Goal: Task Accomplishment & Management: Manage account settings

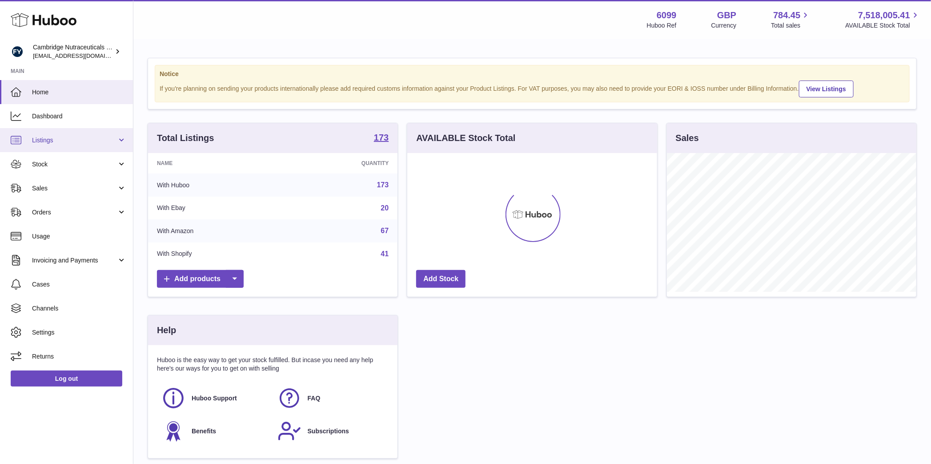
scroll to position [139, 249]
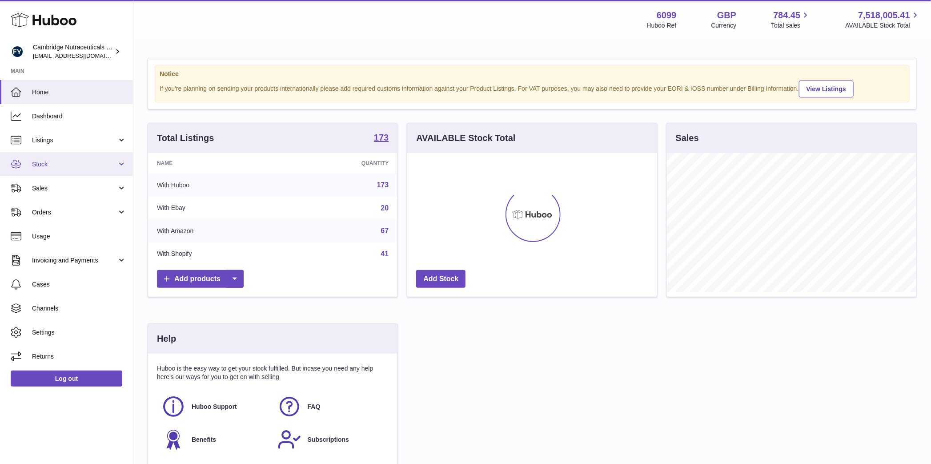
click at [57, 165] on span "Stock" at bounding box center [74, 164] width 85 height 8
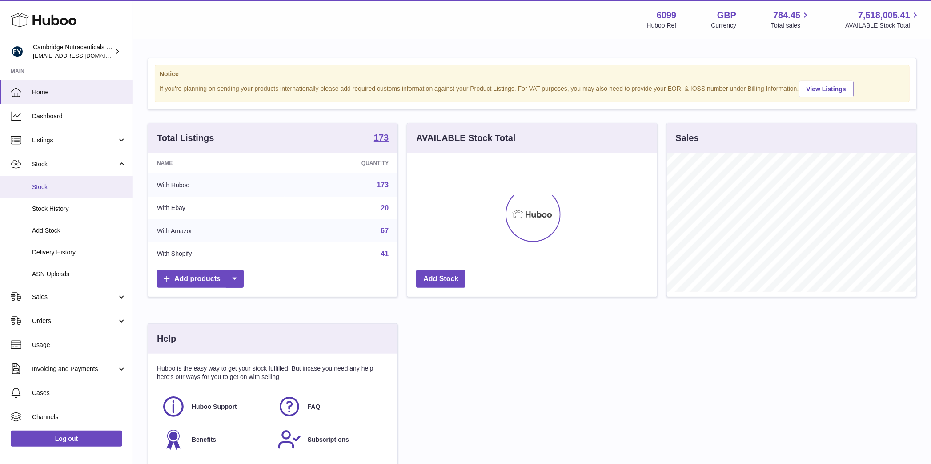
click at [59, 188] on span "Stock" at bounding box center [79, 187] width 94 height 8
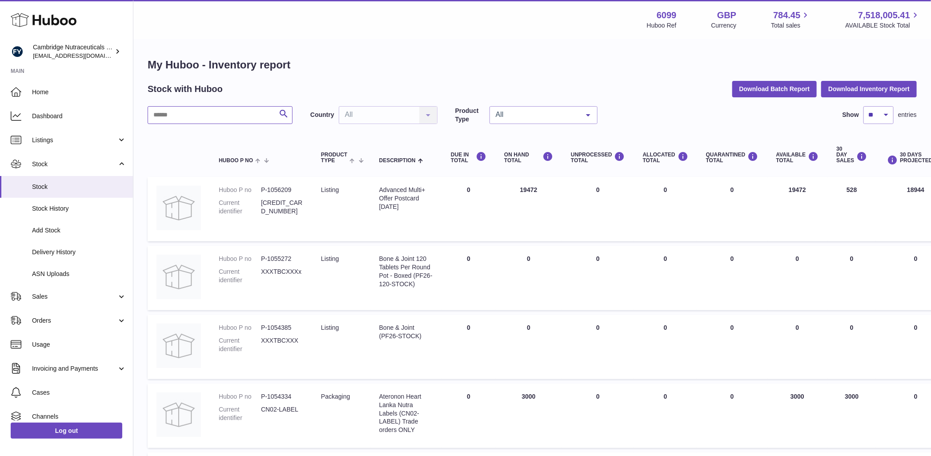
click at [228, 114] on input "text" at bounding box center [220, 115] width 145 height 18
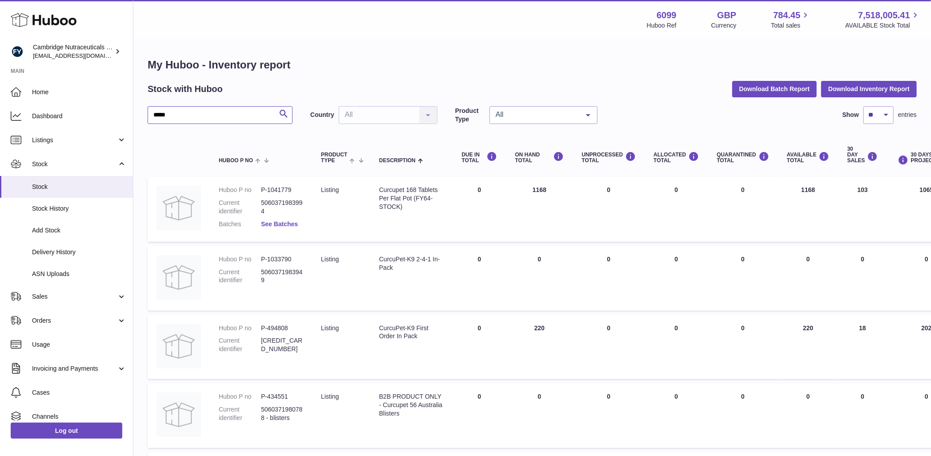
type input "*****"
click at [294, 223] on link "See Batches" at bounding box center [279, 224] width 37 height 7
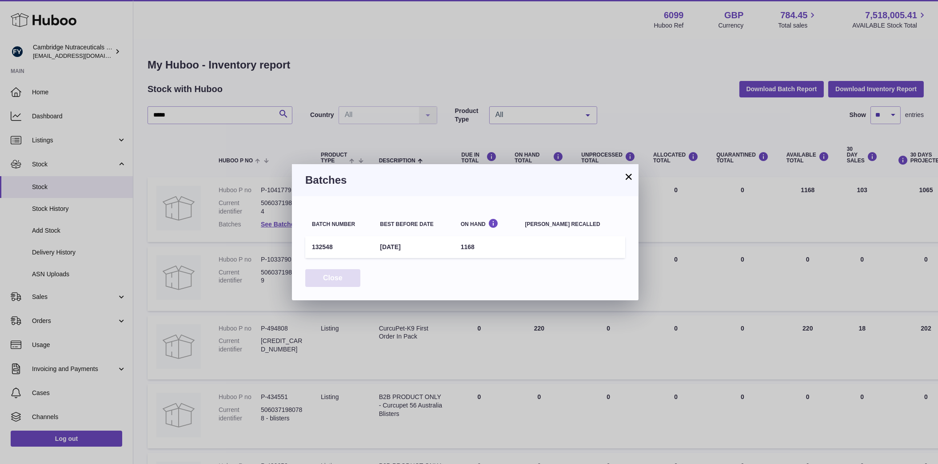
click at [334, 283] on button "Close" at bounding box center [332, 278] width 55 height 18
